Goal: Transaction & Acquisition: Purchase product/service

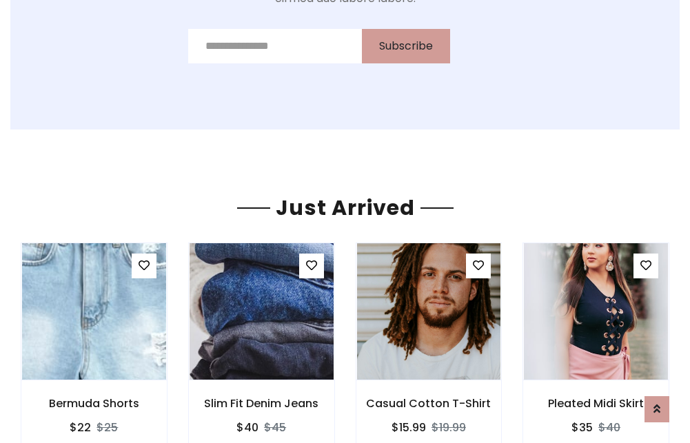
scroll to position [1441, 0]
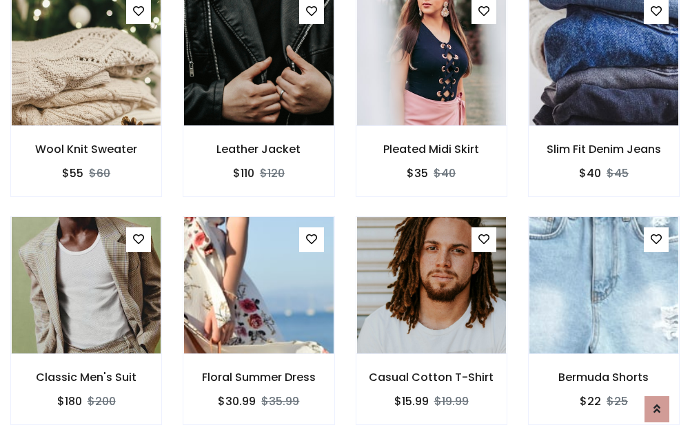
click at [345, 221] on div "Casual Cotton T-Shirt $15.99 $19.99" at bounding box center [431, 330] width 172 height 228
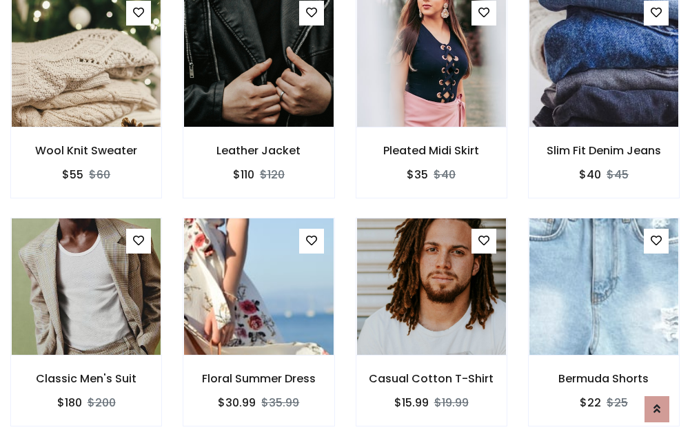
click at [345, 221] on div "Casual Cotton T-Shirt $15.99 $19.99" at bounding box center [431, 332] width 172 height 228
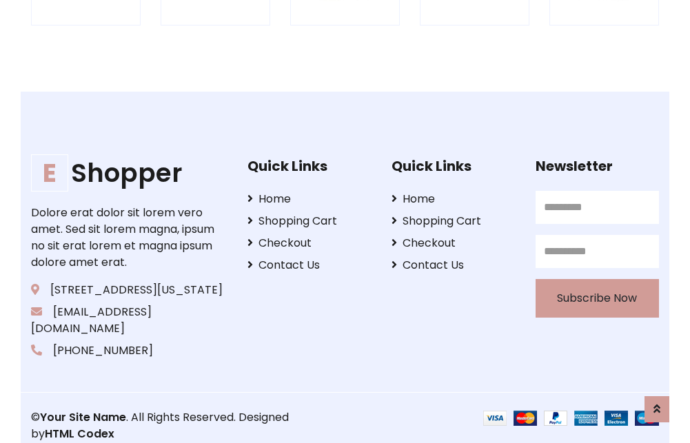
scroll to position [2622, 0]
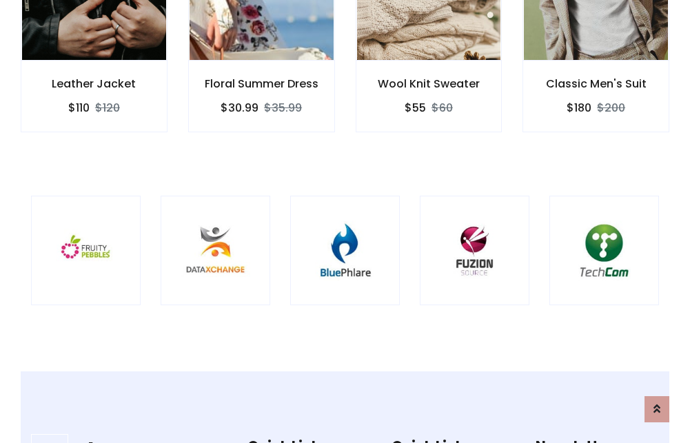
click at [344, 221] on img at bounding box center [344, 250] width 75 height 75
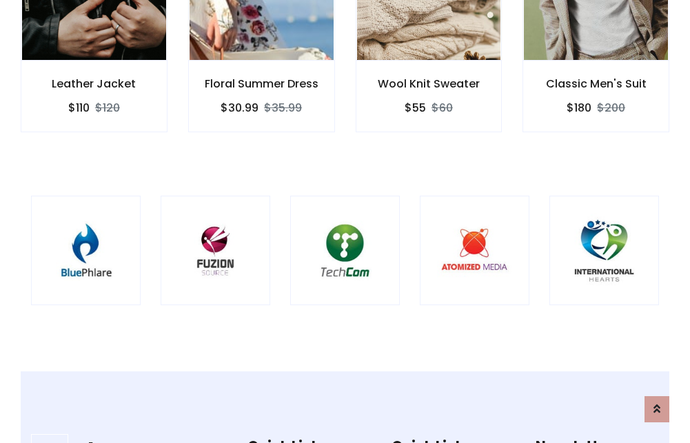
click at [344, 221] on img at bounding box center [344, 250] width 75 height 75
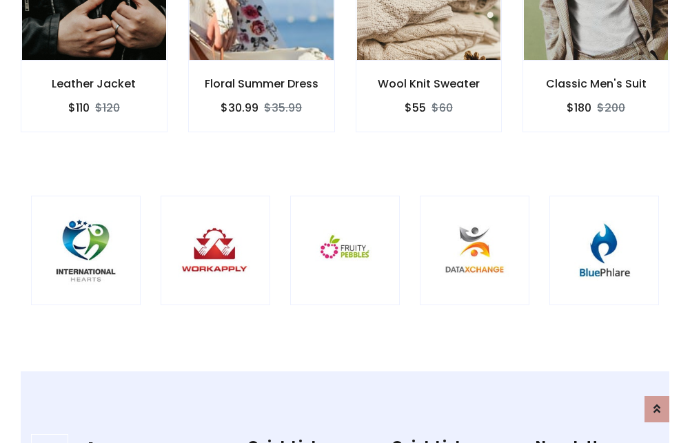
click at [344, 221] on img at bounding box center [344, 250] width 75 height 75
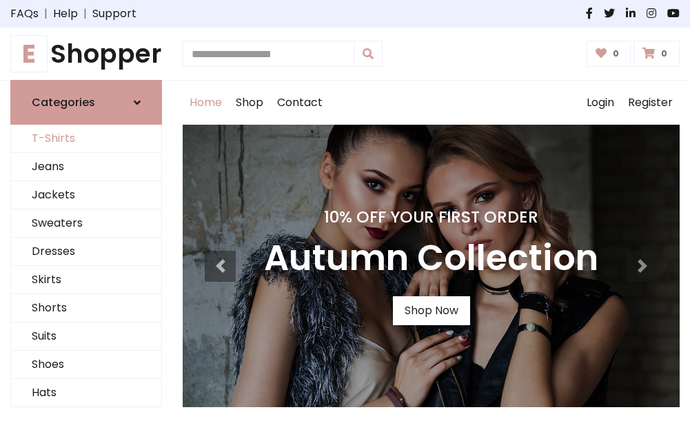
click at [86, 139] on link "T-Shirts" at bounding box center [86, 139] width 150 height 28
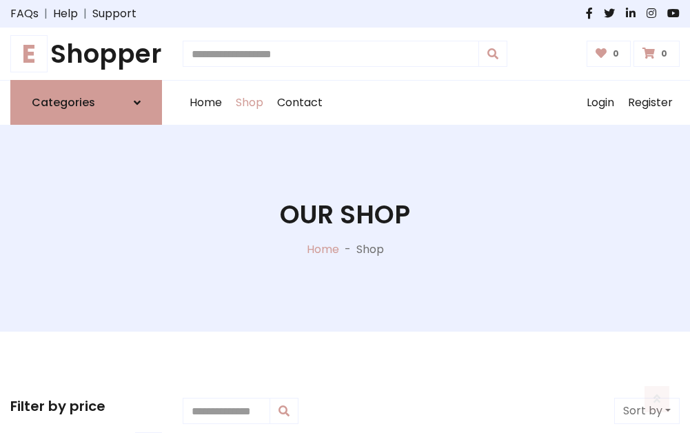
scroll to position [552, 0]
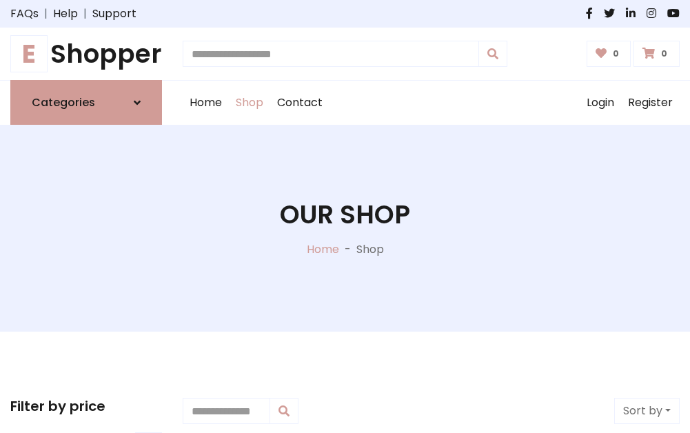
click at [86, 54] on h1 "E Shopper" at bounding box center [86, 54] width 152 height 30
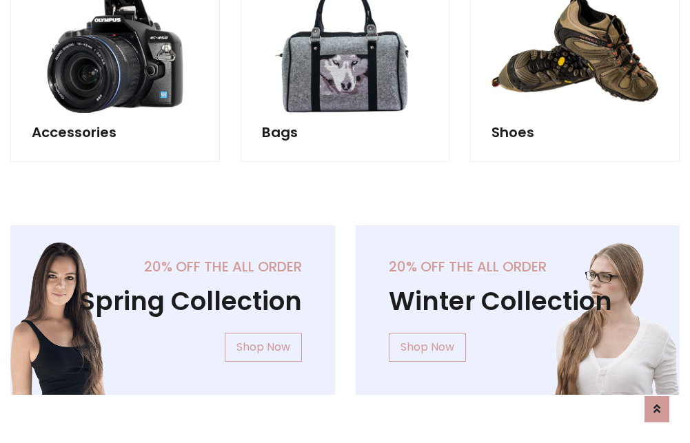
scroll to position [1338, 0]
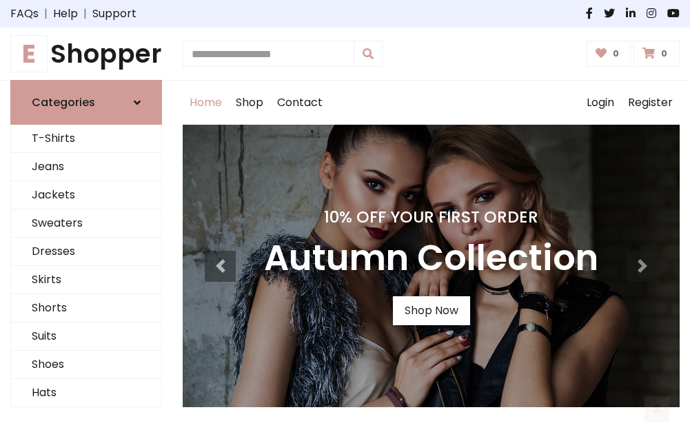
scroll to position [452, 0]
